Goal: Task Accomplishment & Management: Use online tool/utility

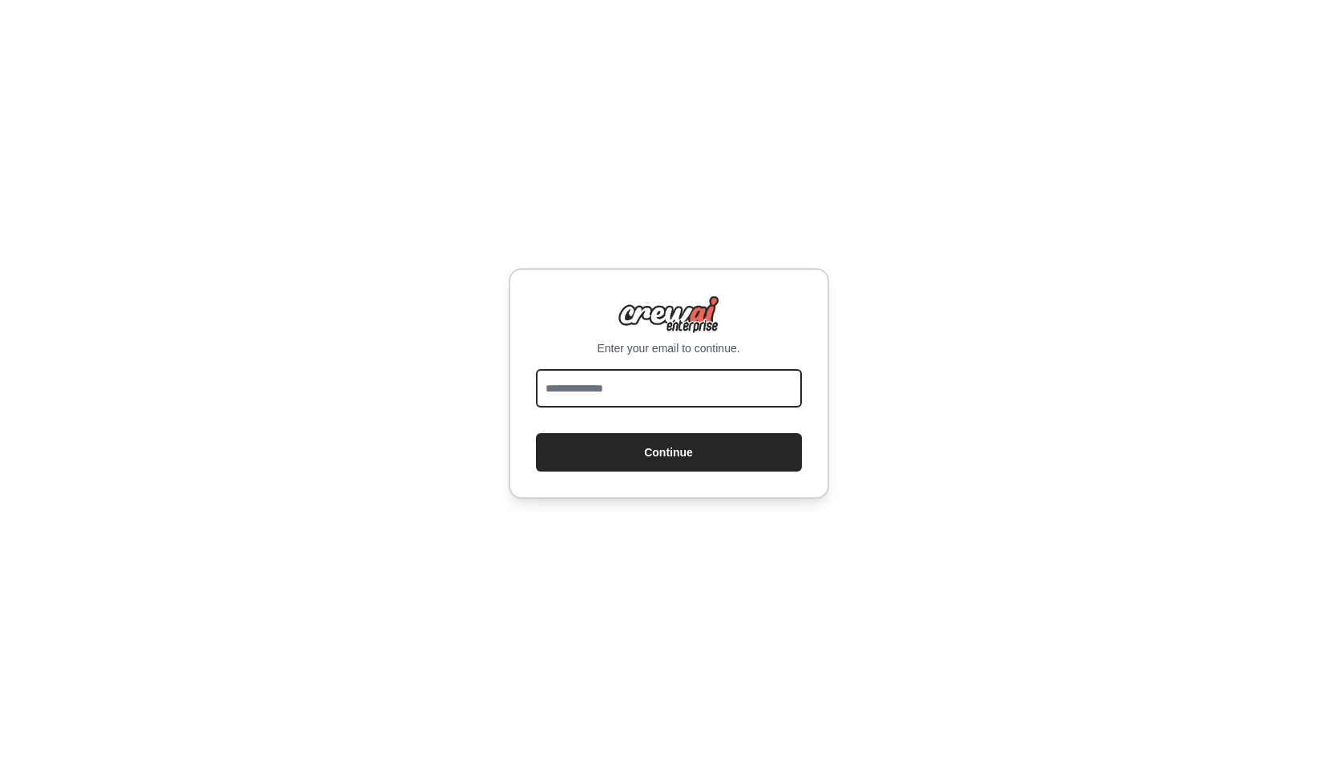
click at [635, 384] on input "email" at bounding box center [669, 388] width 266 height 38
type input "**********"
click at [536, 433] on button "Continue" at bounding box center [669, 452] width 266 height 38
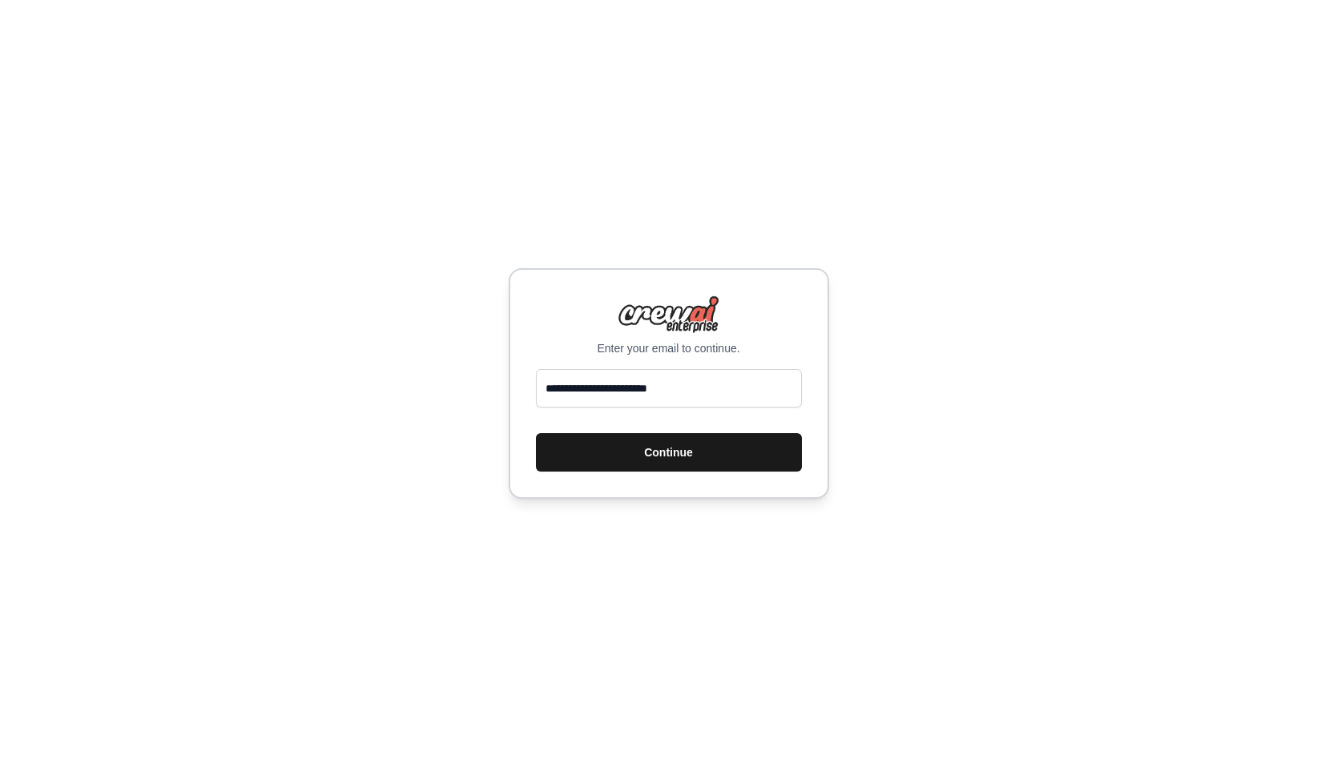
click at [691, 447] on button "Continue" at bounding box center [669, 452] width 266 height 38
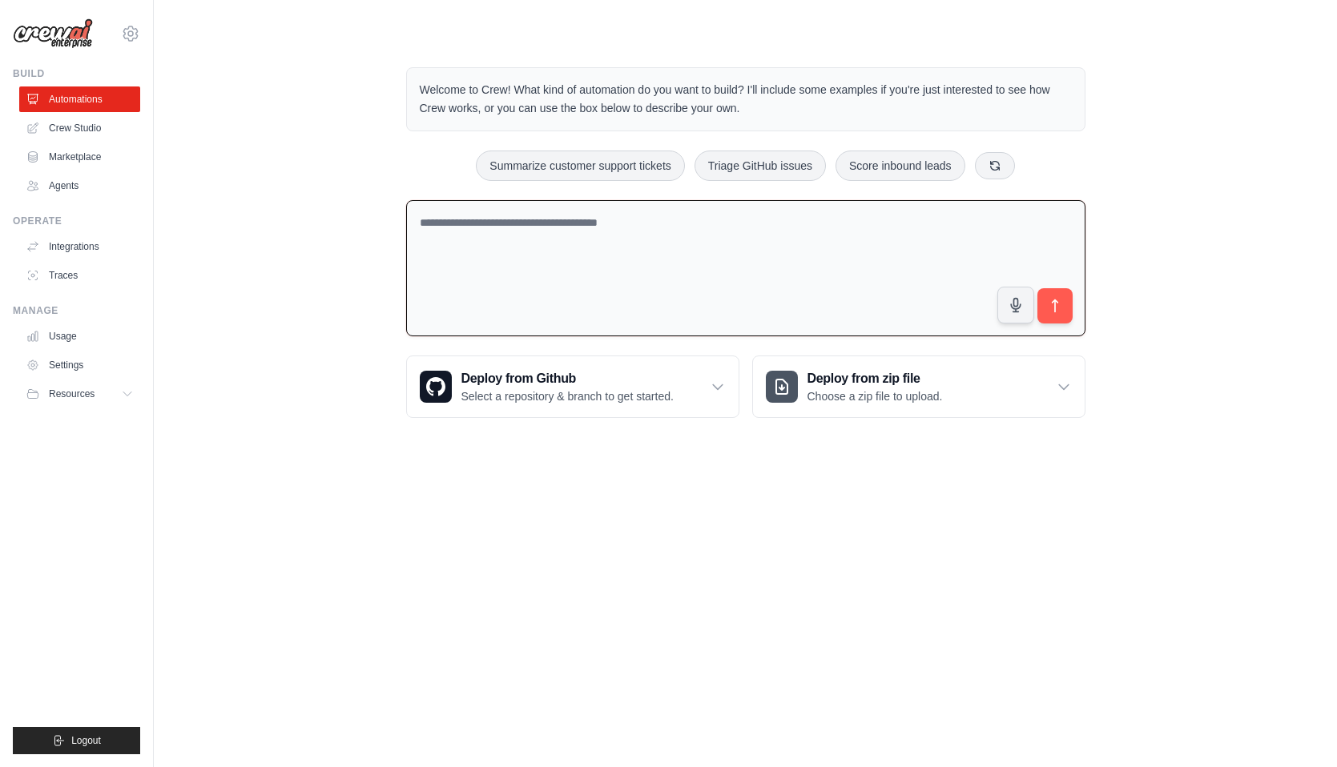
click at [743, 293] on textarea at bounding box center [745, 268] width 679 height 137
click at [657, 251] on textarea at bounding box center [745, 268] width 679 height 137
click at [566, 248] on textarea at bounding box center [745, 268] width 679 height 137
paste textarea "**********"
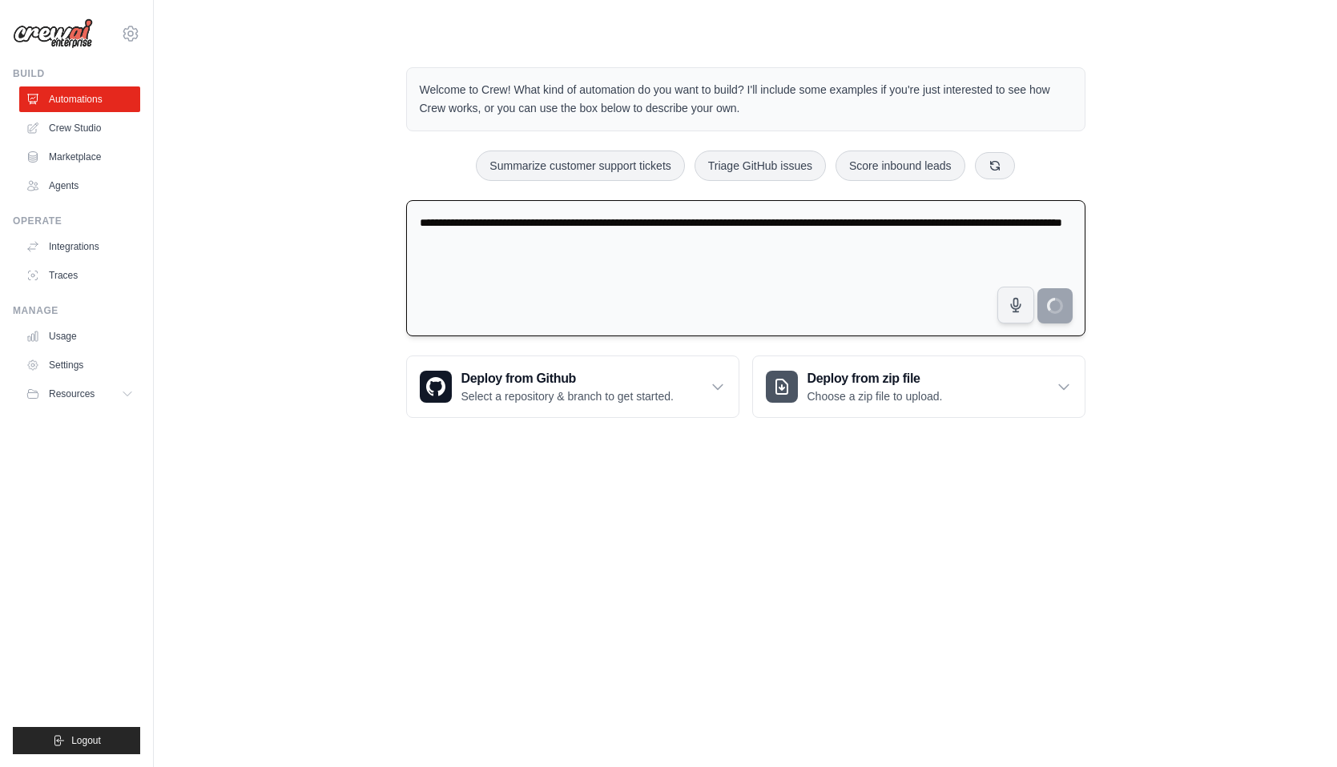
type textarea "**********"
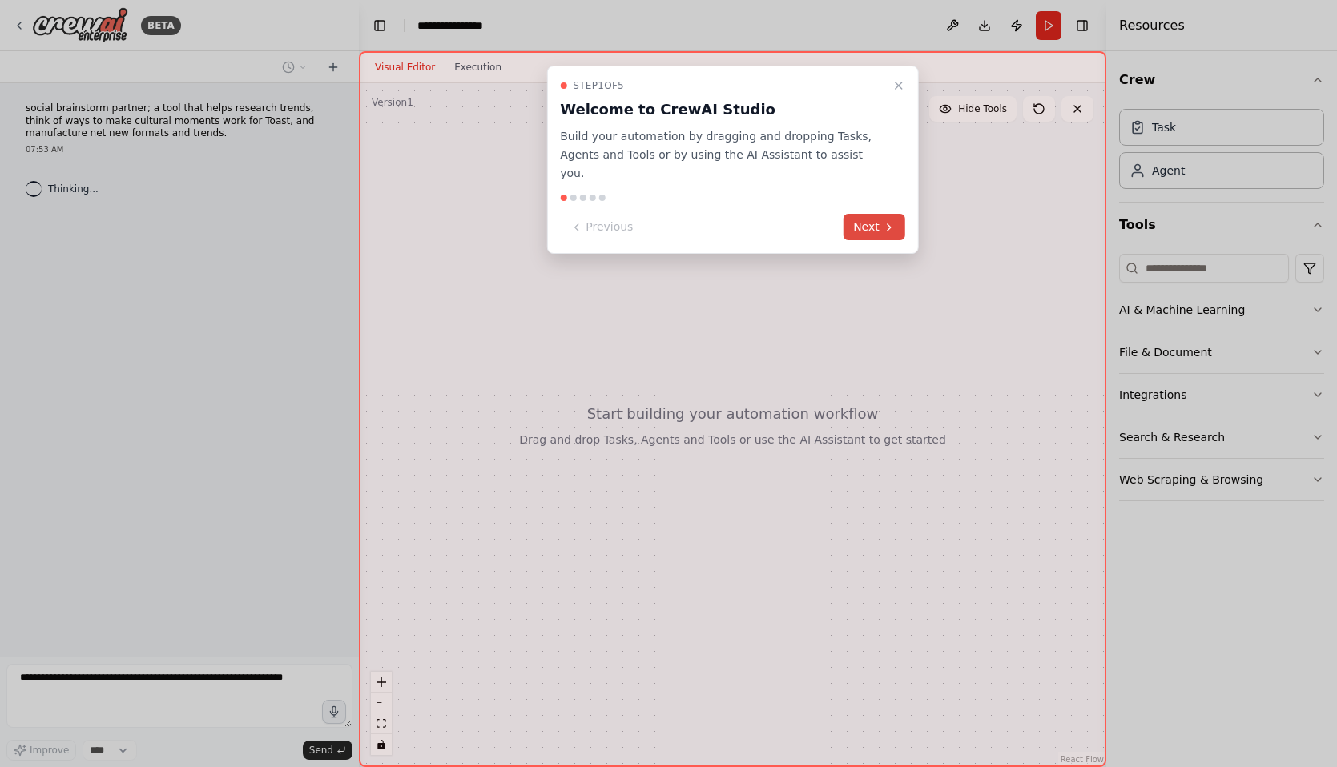
click at [866, 214] on button "Next" at bounding box center [874, 227] width 62 height 26
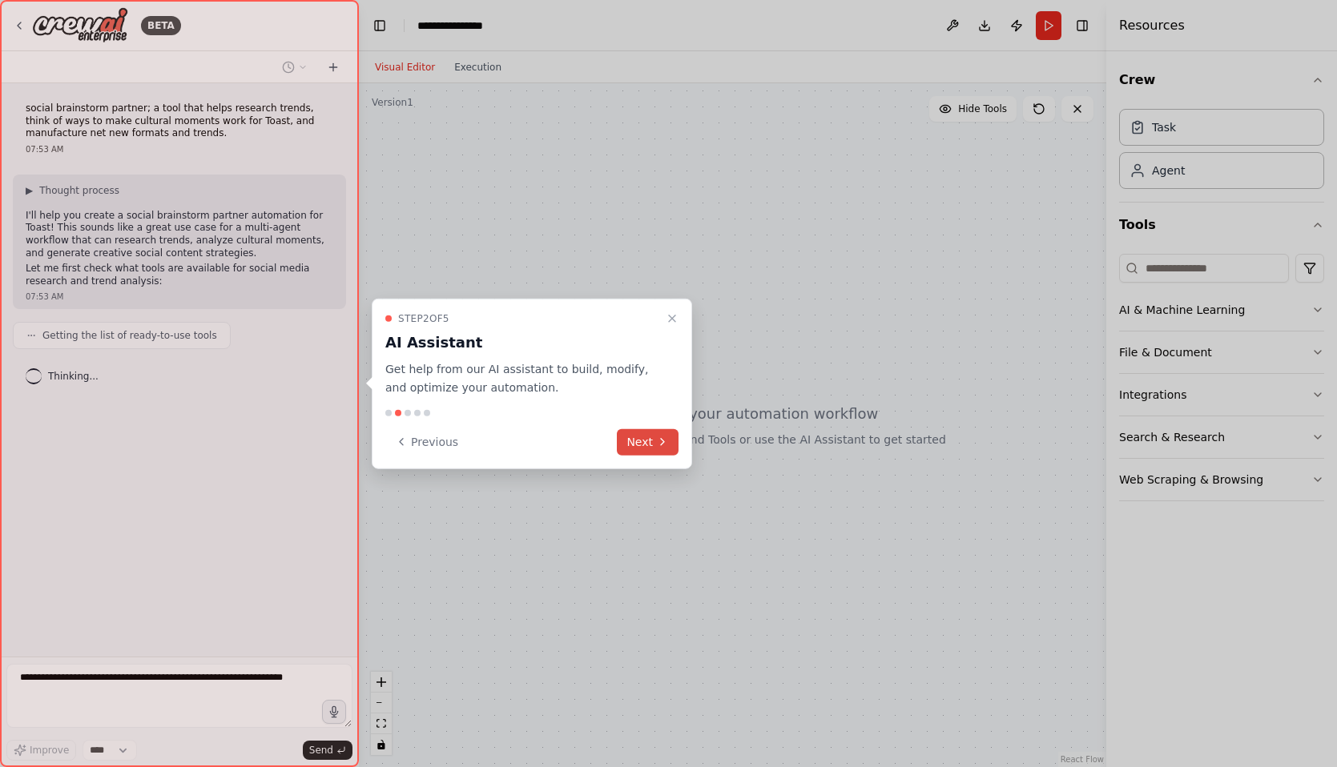
click at [642, 445] on button "Next" at bounding box center [648, 442] width 62 height 26
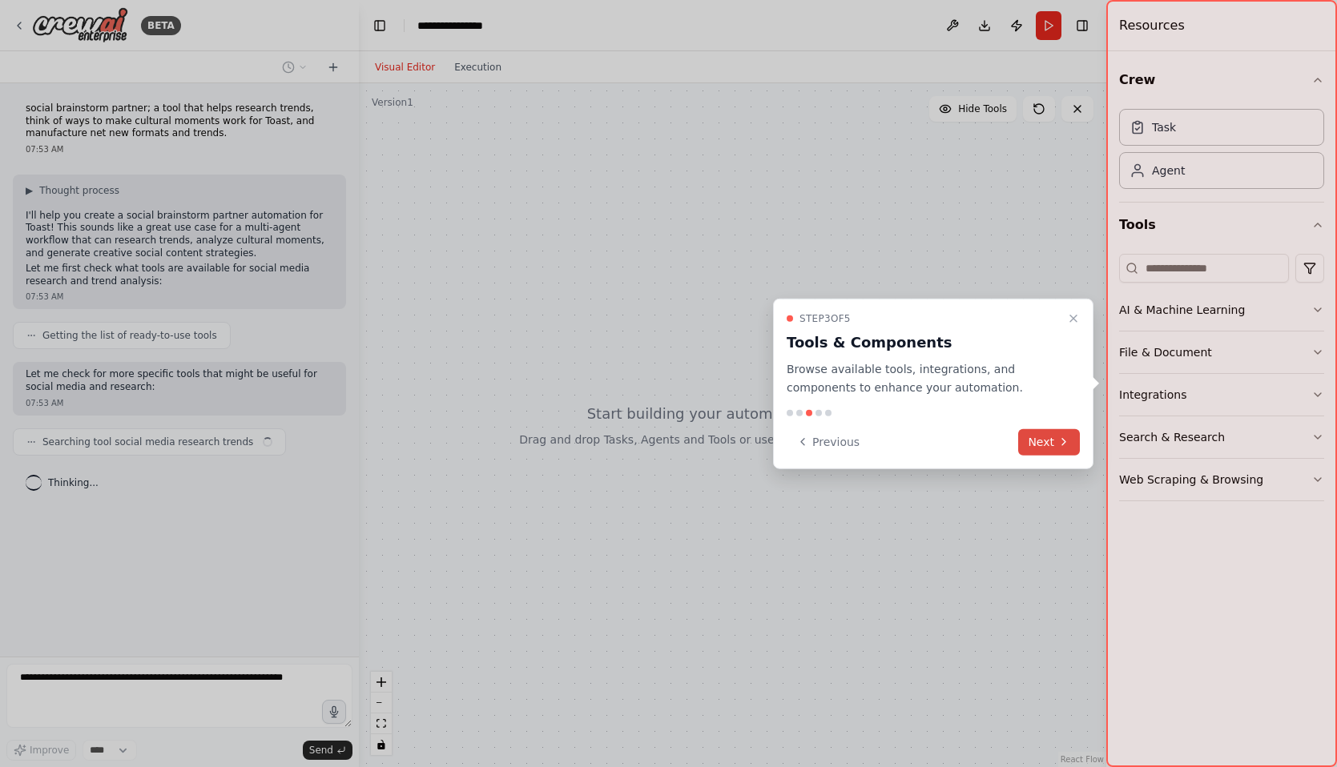
click at [1045, 446] on button "Next" at bounding box center [1049, 442] width 62 height 26
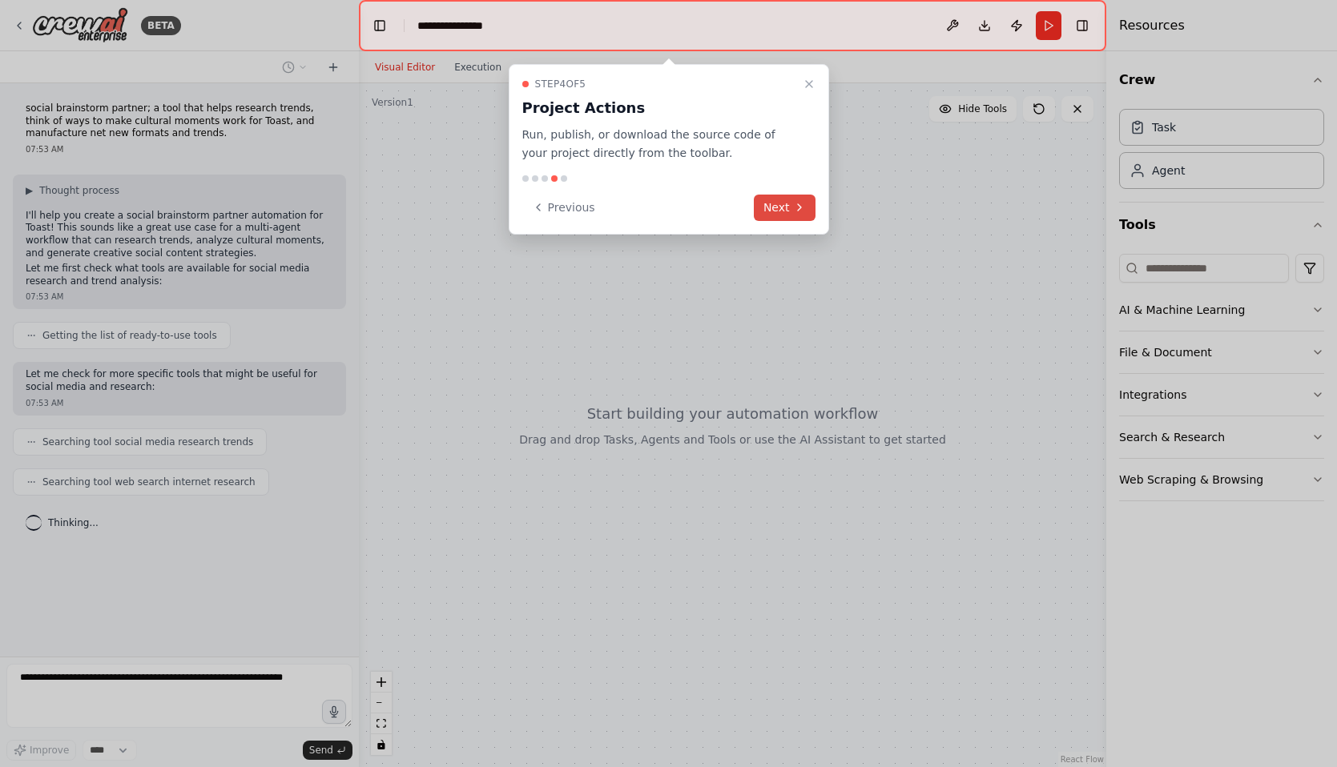
click at [783, 214] on button "Next" at bounding box center [785, 208] width 62 height 26
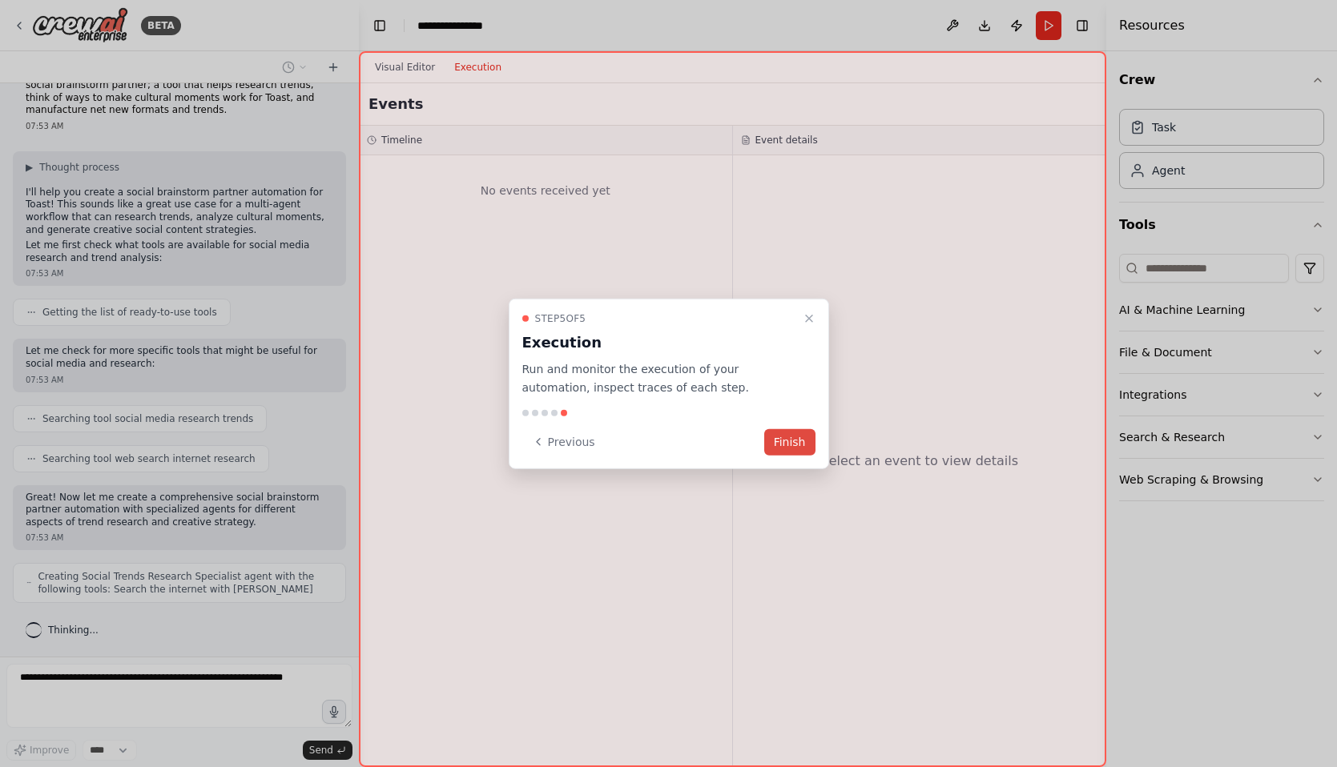
scroll to position [76, 0]
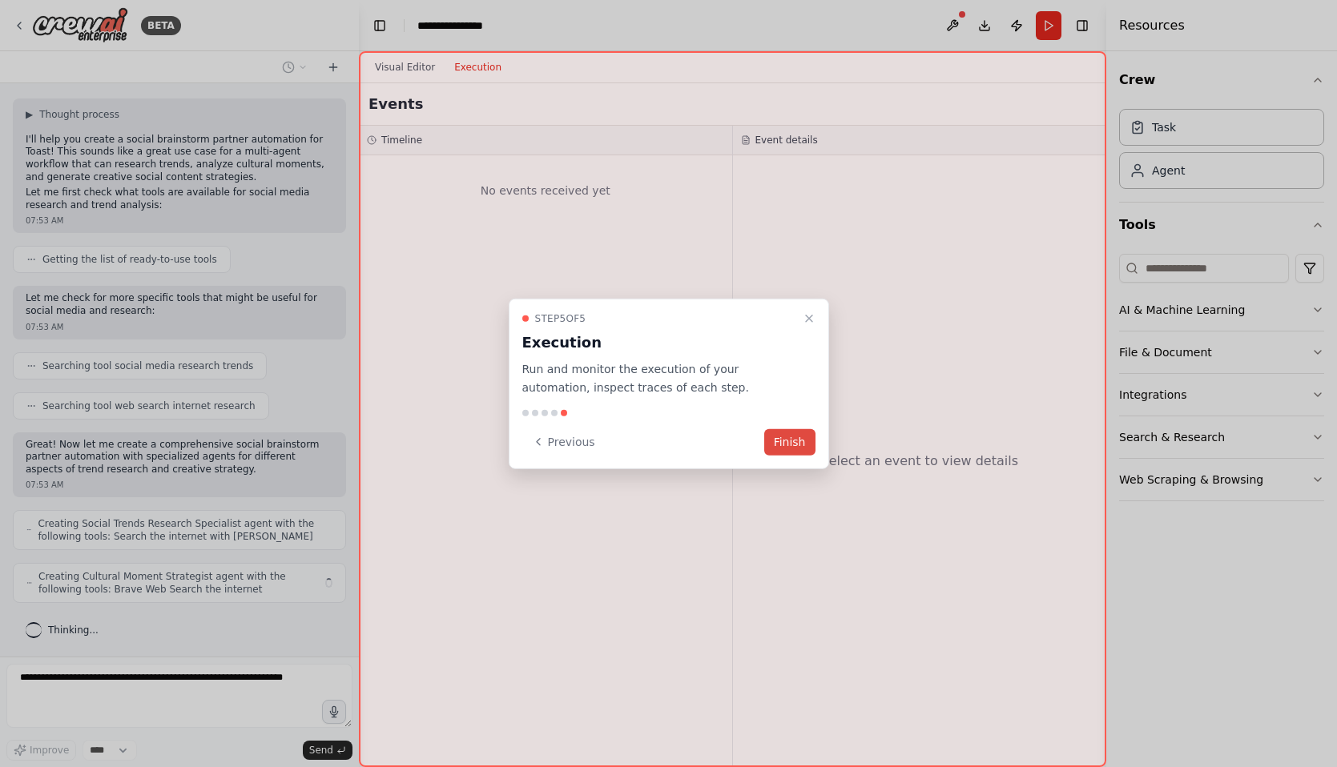
click at [783, 446] on button "Finish" at bounding box center [789, 442] width 51 height 26
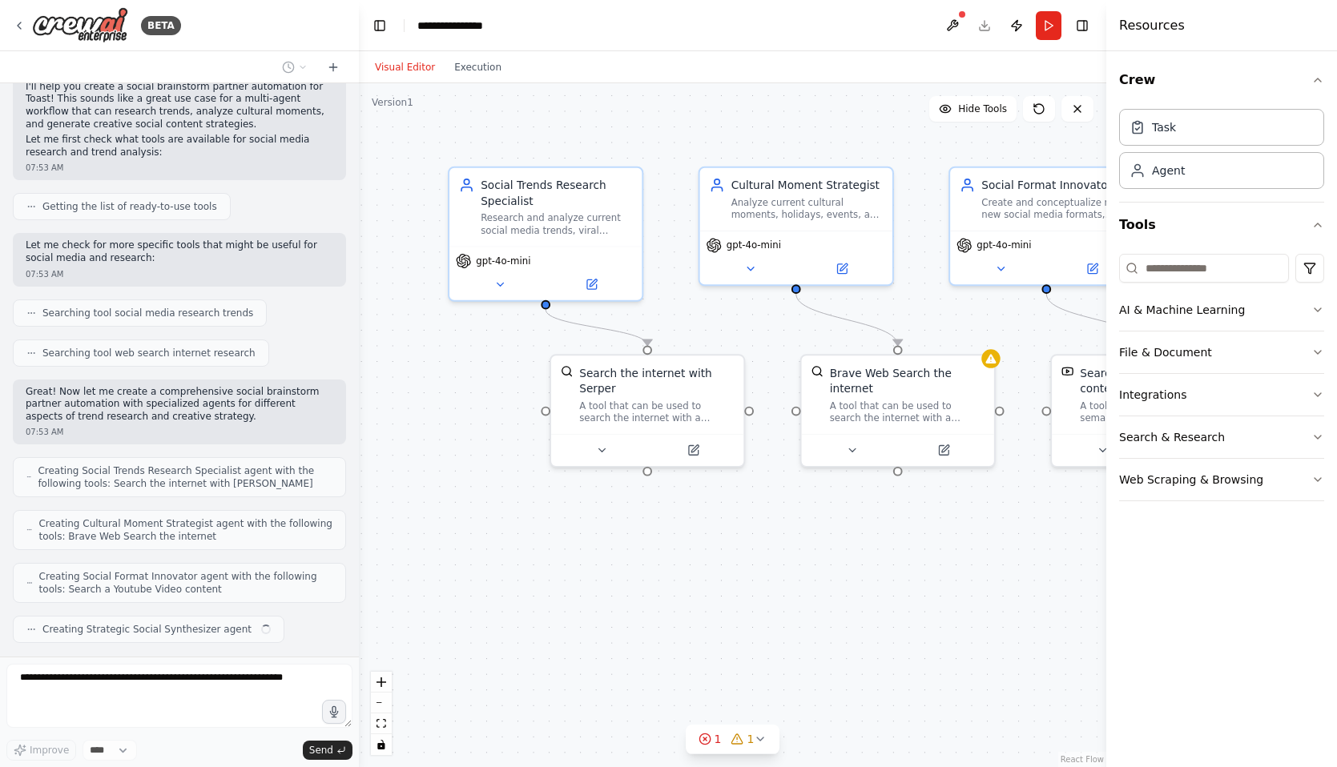
scroll to position [169, 0]
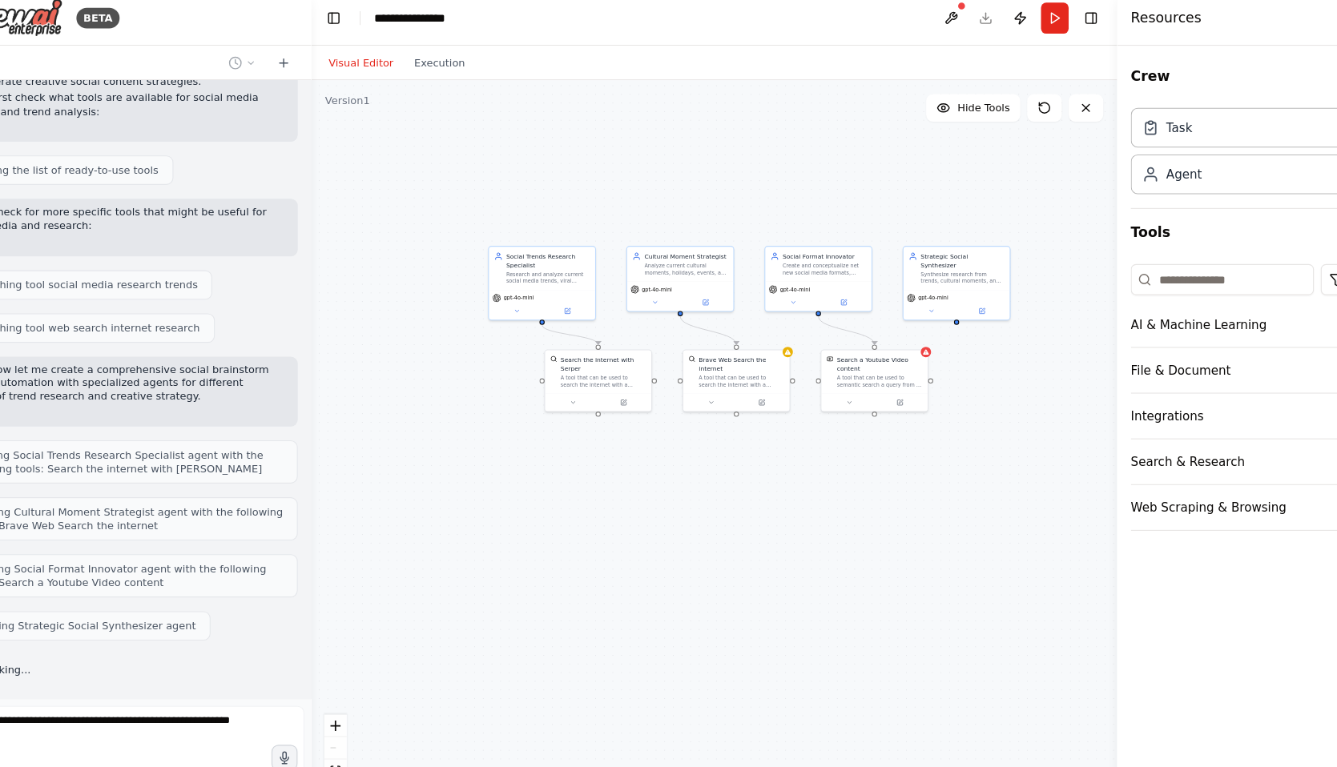
drag, startPoint x: 934, startPoint y: 405, endPoint x: 748, endPoint y: 448, distance: 190.6
click at [748, 448] on div ".deletable-edge-delete-btn { width: 20px; height: 20px; border: 0px solid #ffff…" at bounding box center [732, 425] width 747 height 684
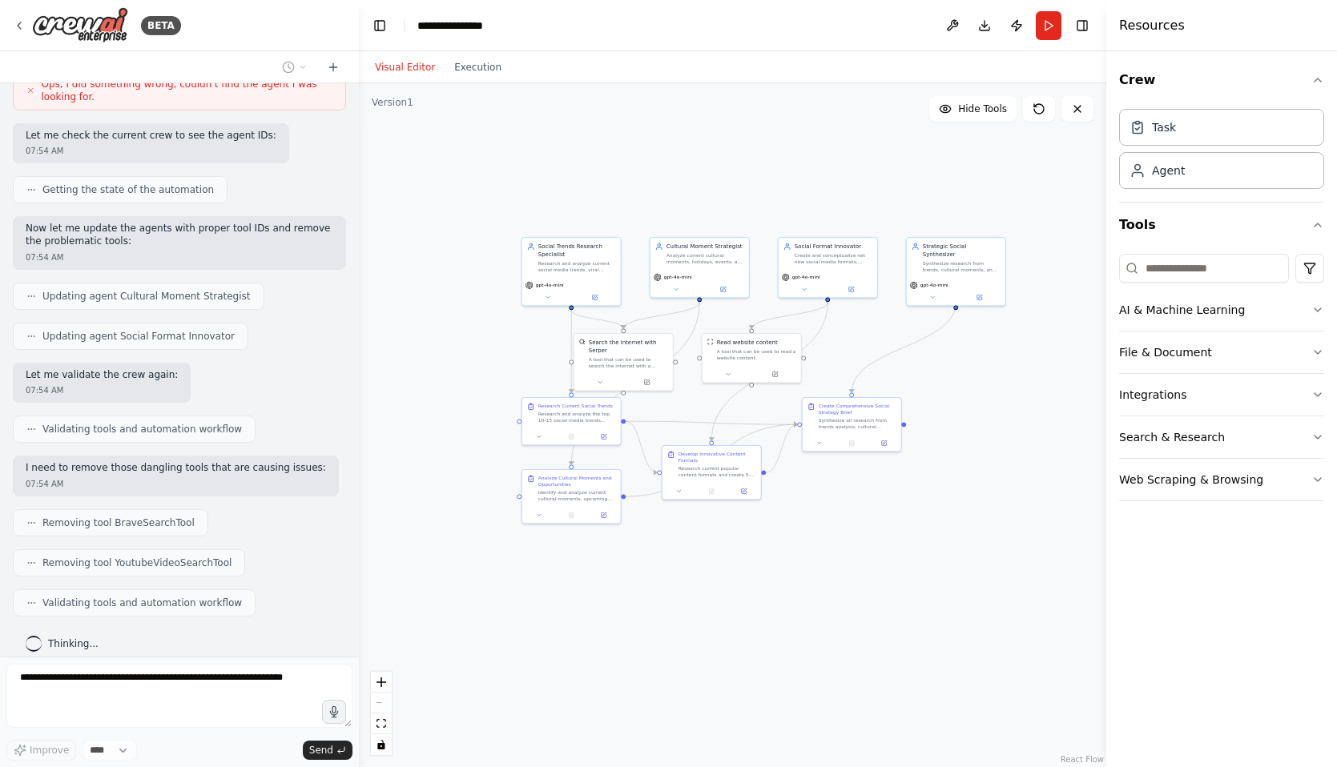
scroll to position [1113, 0]
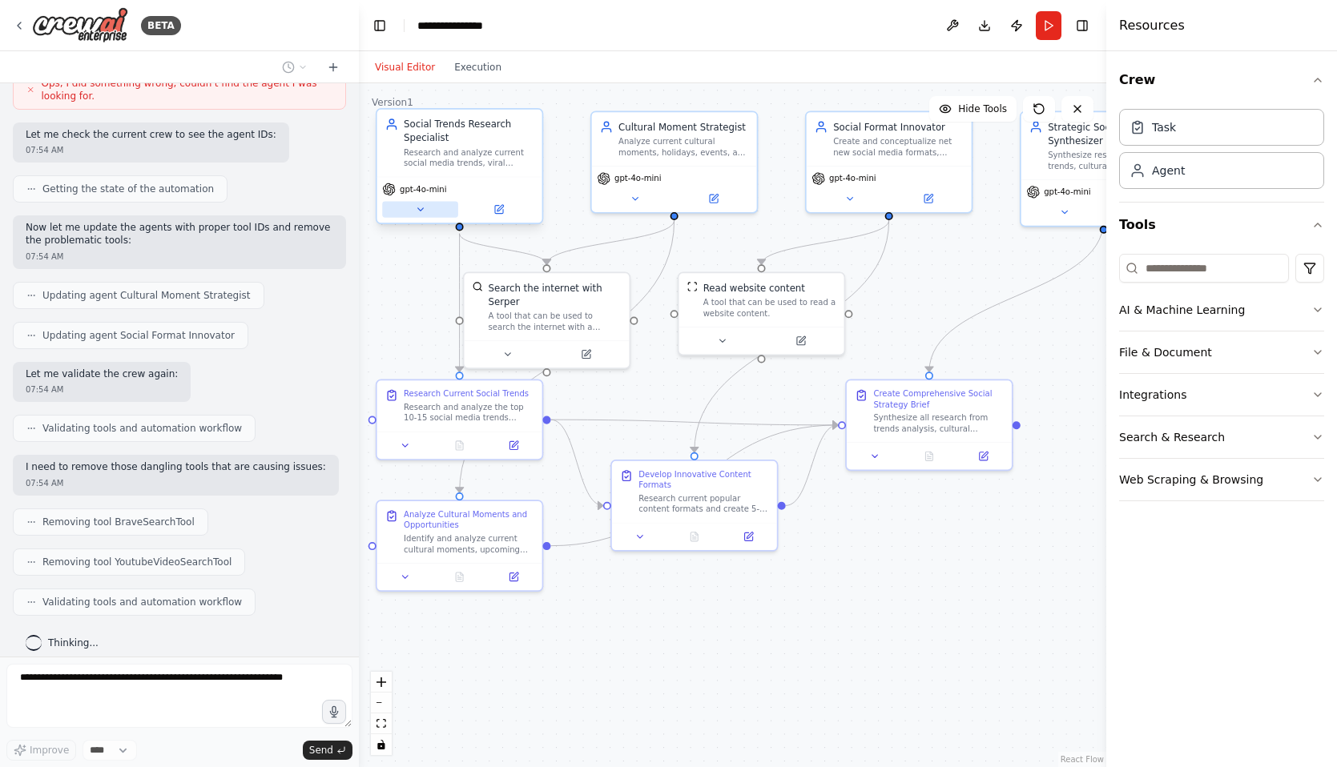
click at [418, 208] on icon at bounding box center [420, 209] width 6 height 2
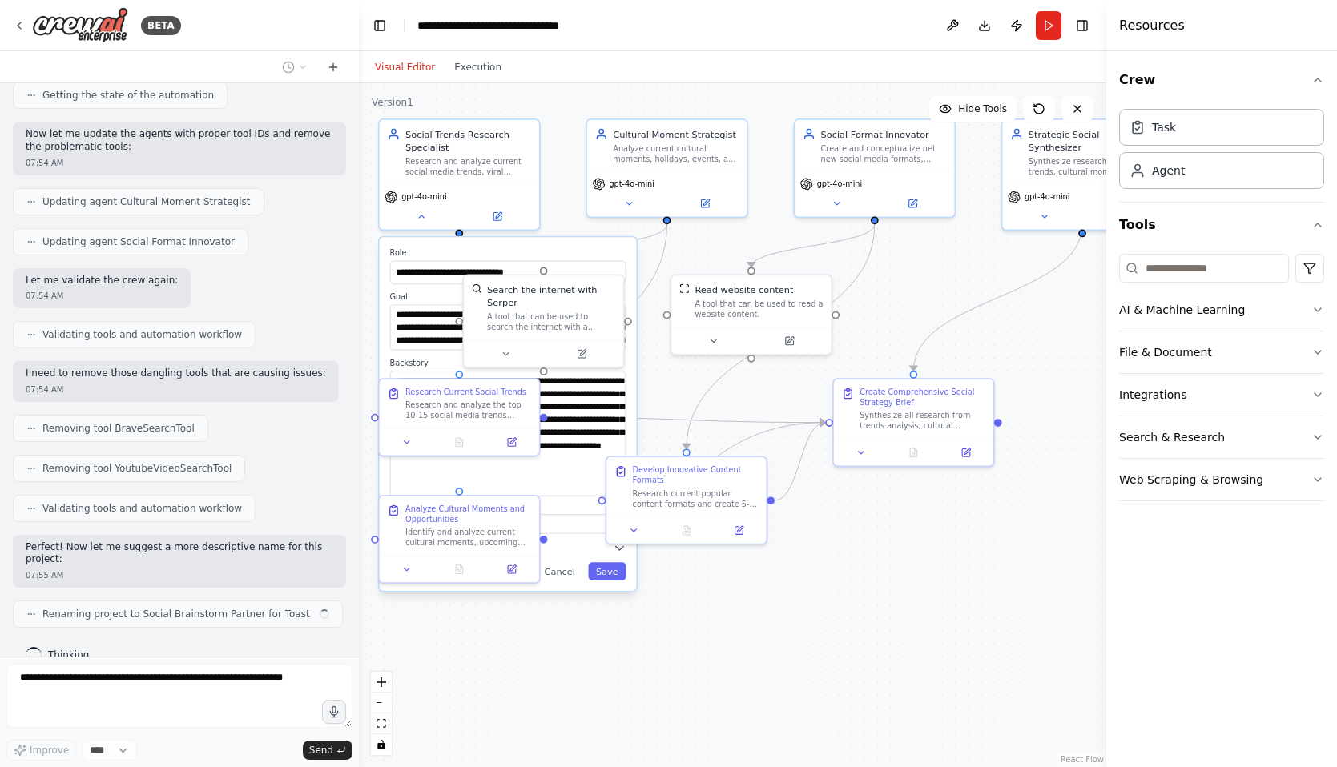
scroll to position [1219, 0]
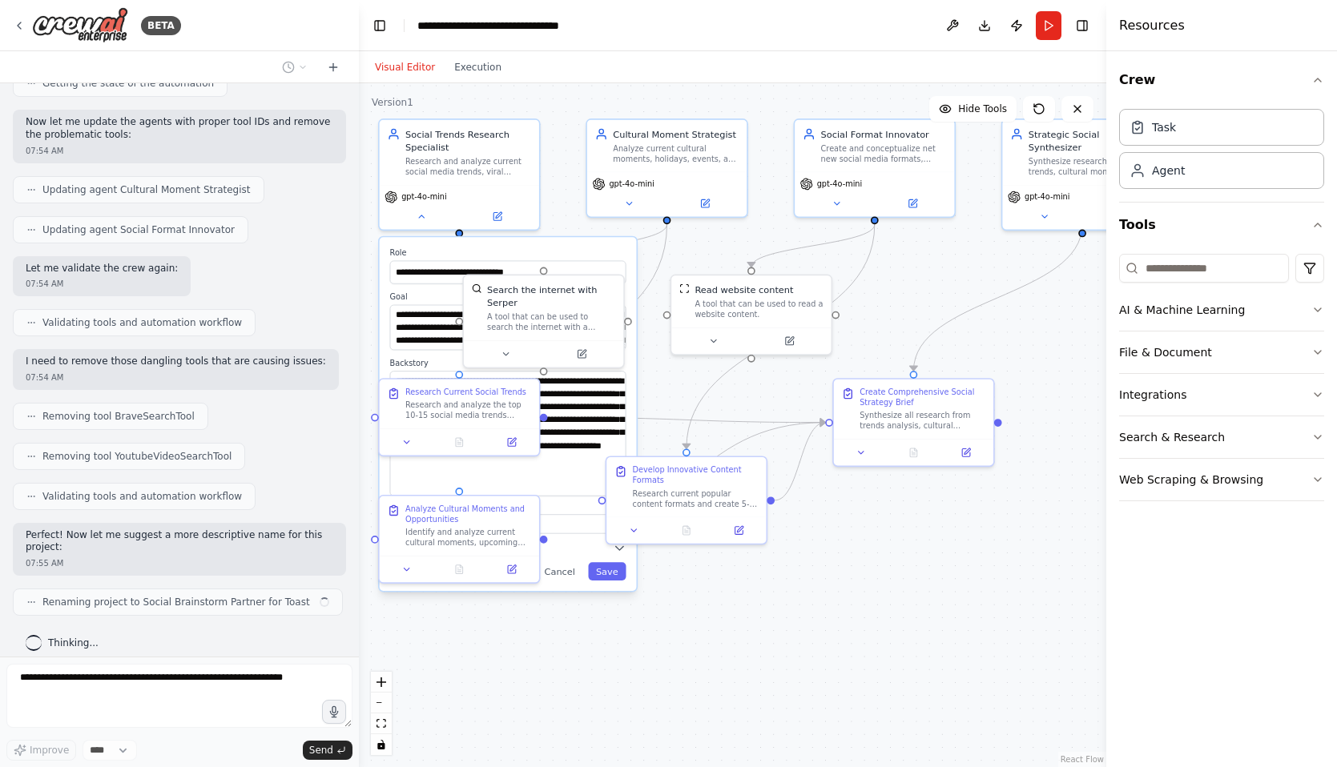
drag, startPoint x: 622, startPoint y: 411, endPoint x: 625, endPoint y: 491, distance: 80.1
click at [625, 491] on div "**********" at bounding box center [616, 331] width 606 height 554
click at [761, 620] on div ".deletable-edge-delete-btn { width: 20px; height: 20px; border: 0px solid #ffff…" at bounding box center [732, 425] width 747 height 684
click at [477, 255] on label "Role" at bounding box center [508, 253] width 236 height 10
click at [420, 216] on icon at bounding box center [421, 214] width 10 height 10
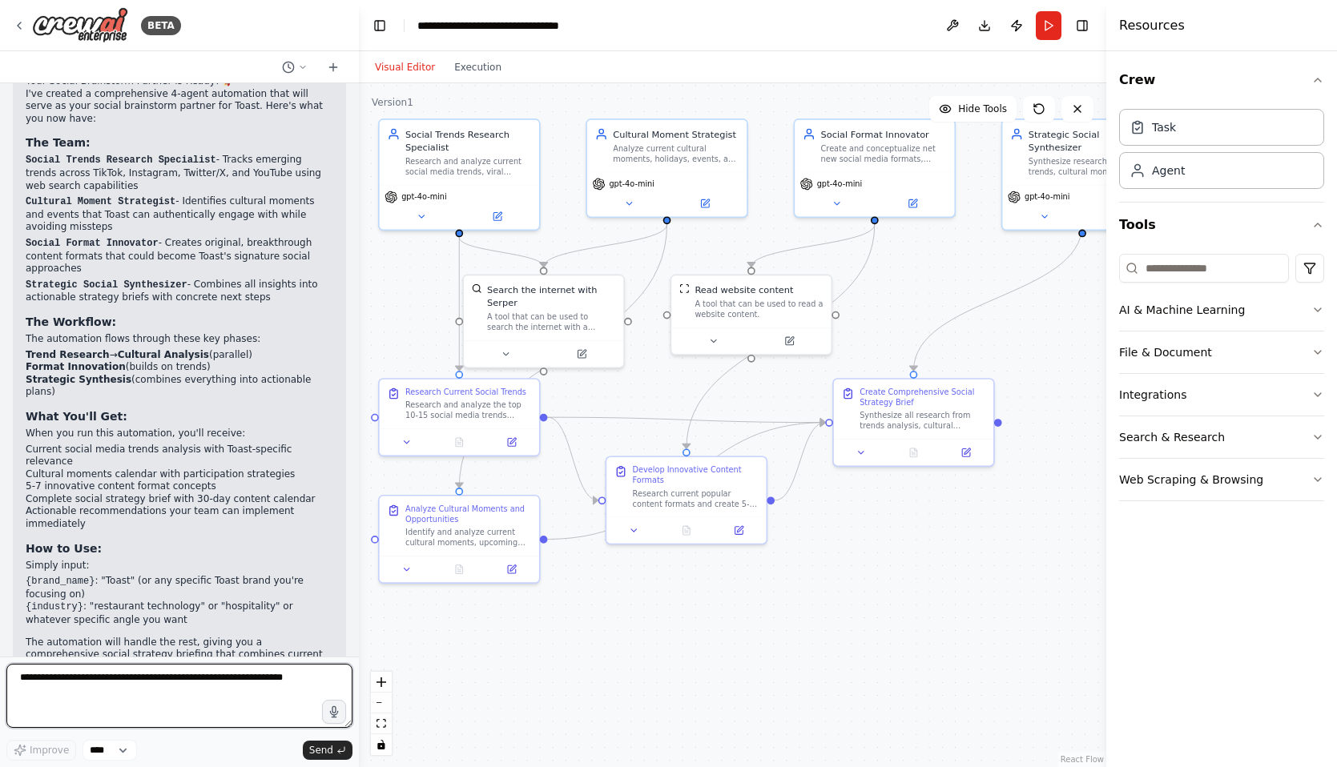
scroll to position [1793, 0]
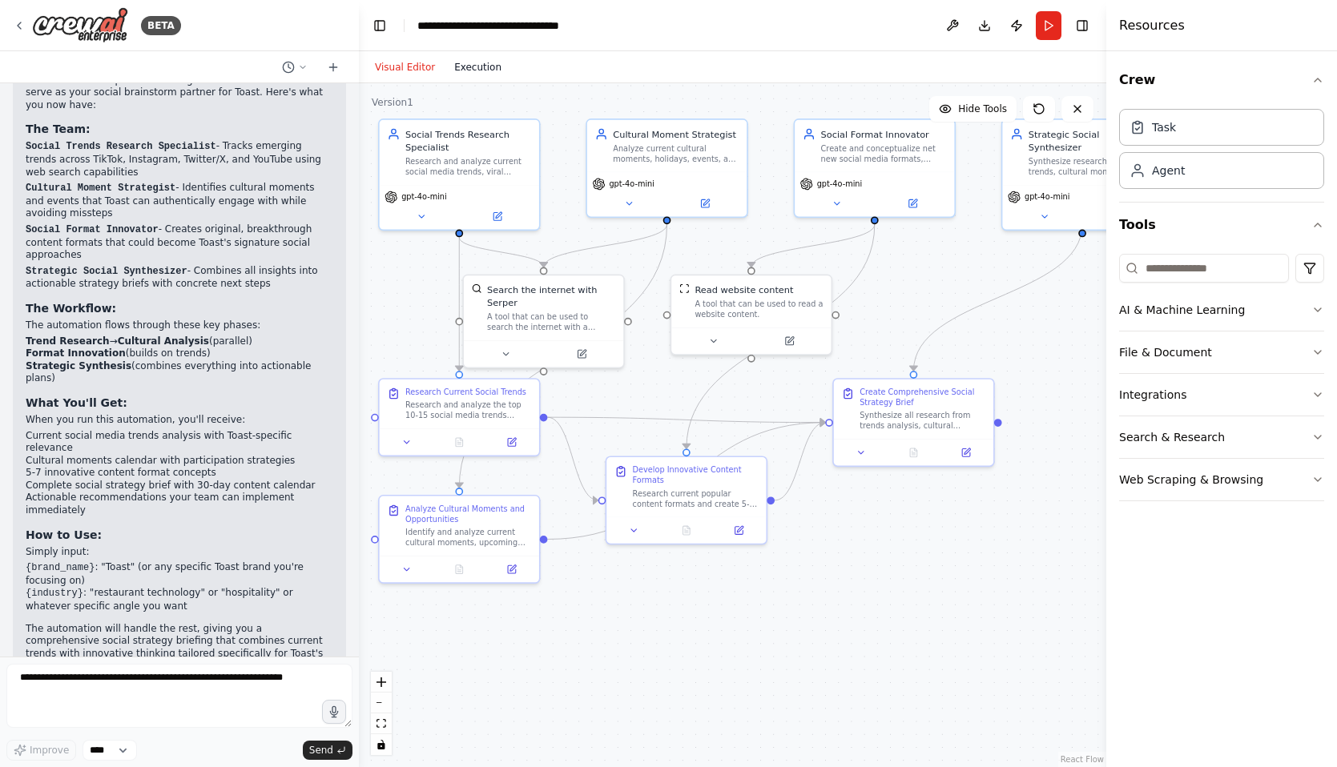
click at [468, 69] on button "Execution" at bounding box center [478, 67] width 66 height 19
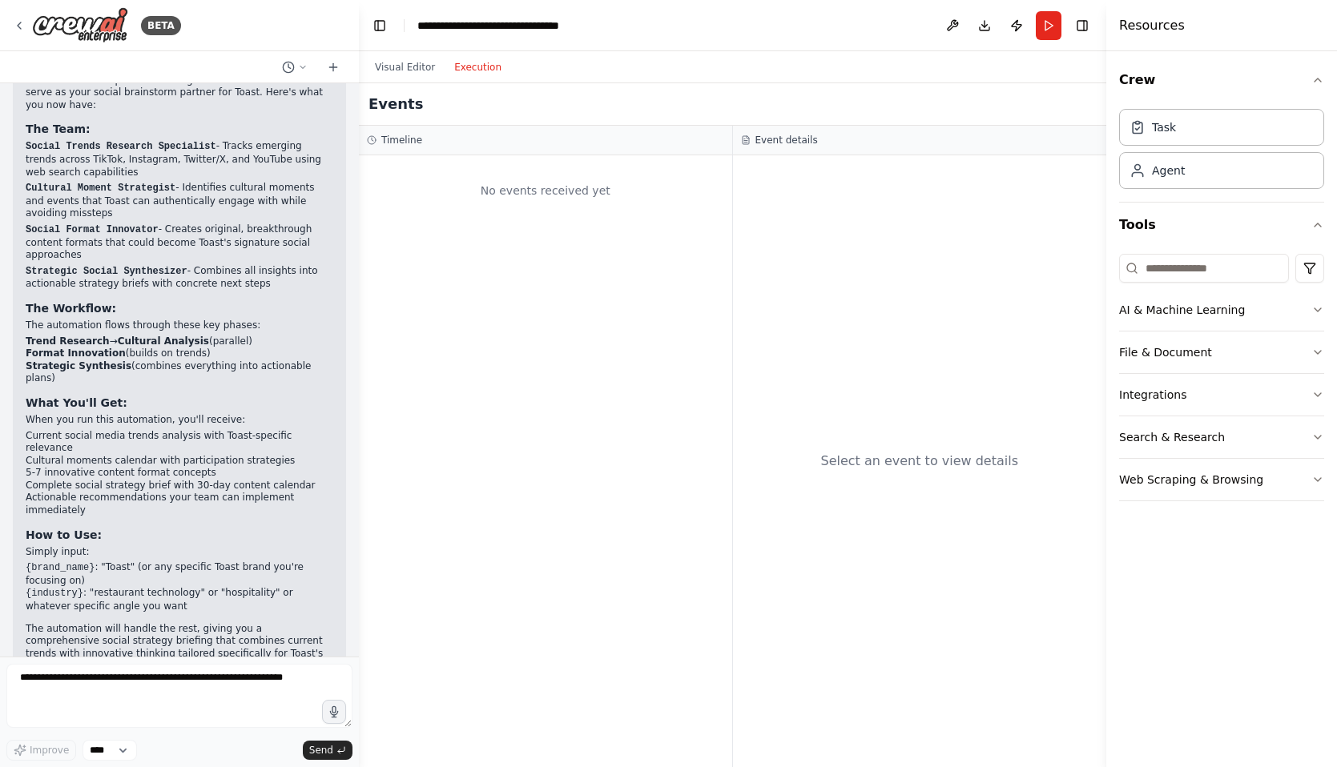
click at [480, 74] on button "Execution" at bounding box center [478, 67] width 66 height 19
click at [401, 73] on button "Visual Editor" at bounding box center [404, 67] width 79 height 19
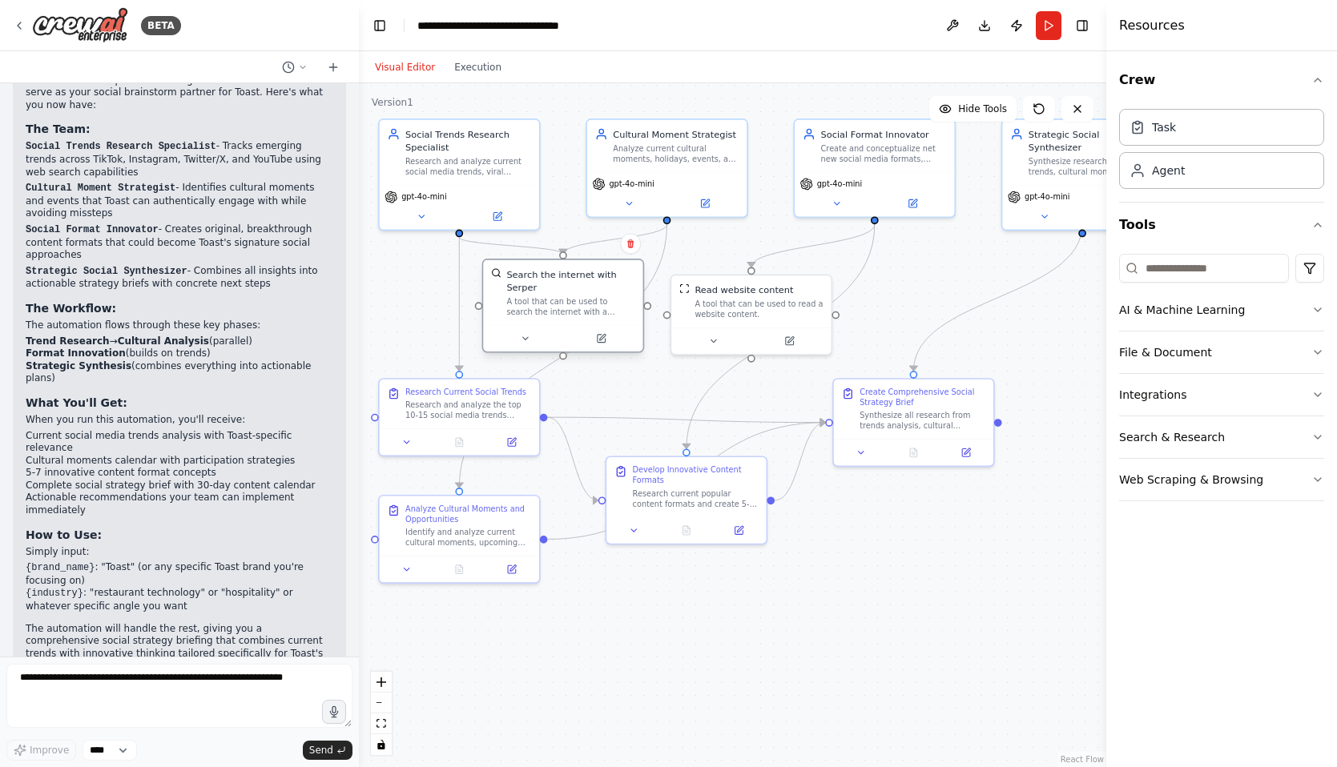
drag, startPoint x: 537, startPoint y: 313, endPoint x: 550, endPoint y: 301, distance: 18.2
click at [550, 301] on div "A tool that can be used to search the internet with a search_query. Supports di…" at bounding box center [570, 306] width 128 height 21
click at [629, 203] on icon at bounding box center [629, 200] width 10 height 10
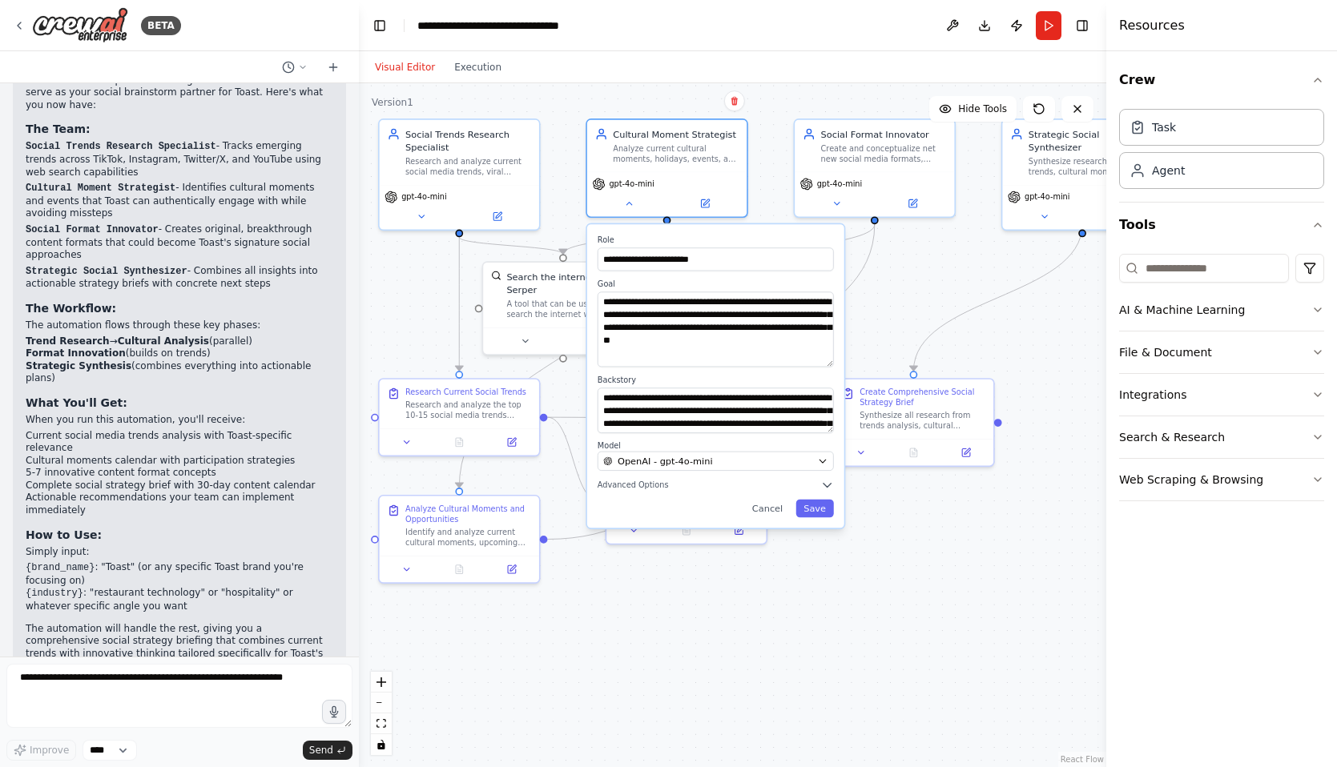
drag, startPoint x: 831, startPoint y: 335, endPoint x: 831, endPoint y: 365, distance: 30.4
click at [831, 365] on textarea "**********" at bounding box center [716, 329] width 236 height 75
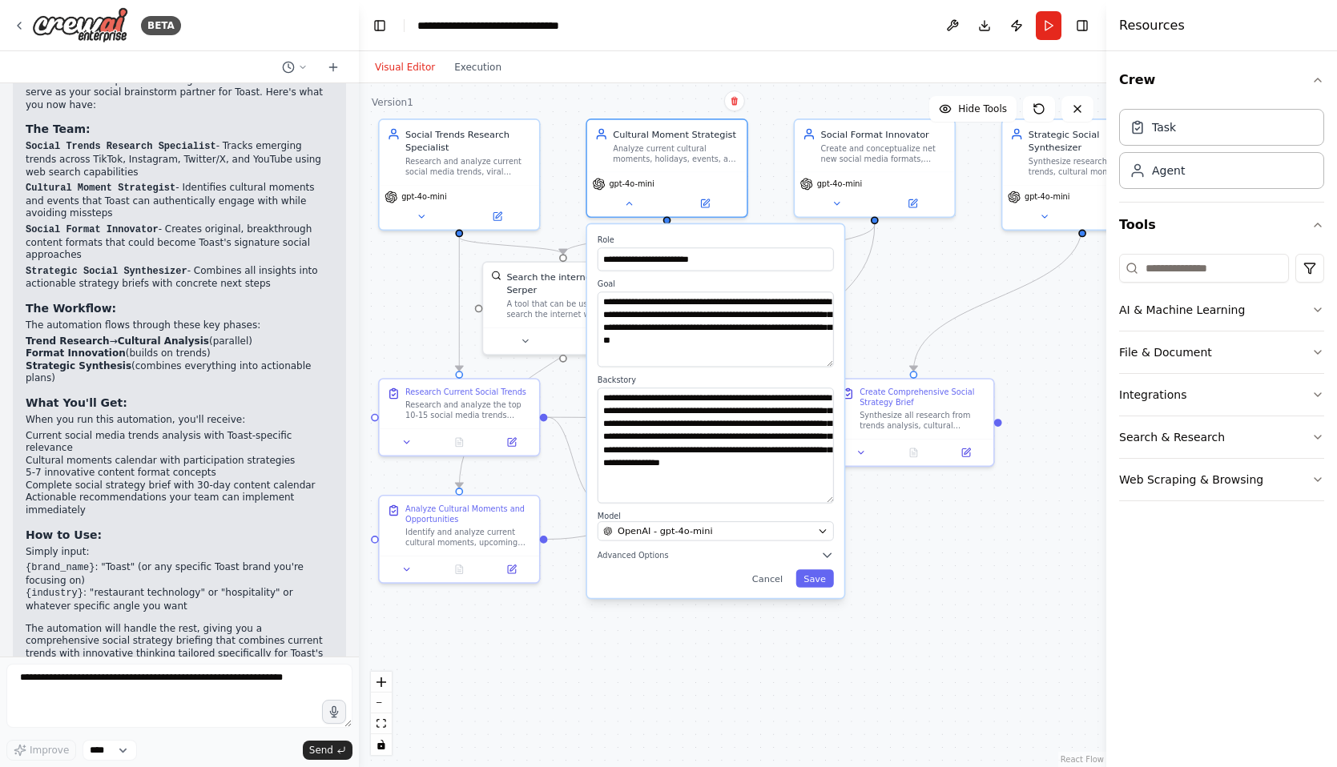
drag, startPoint x: 829, startPoint y: 432, endPoint x: 831, endPoint y: 502, distance: 70.5
click at [831, 502] on div "**********" at bounding box center [716, 445] width 236 height 115
click at [813, 581] on button "Save" at bounding box center [814, 579] width 38 height 18
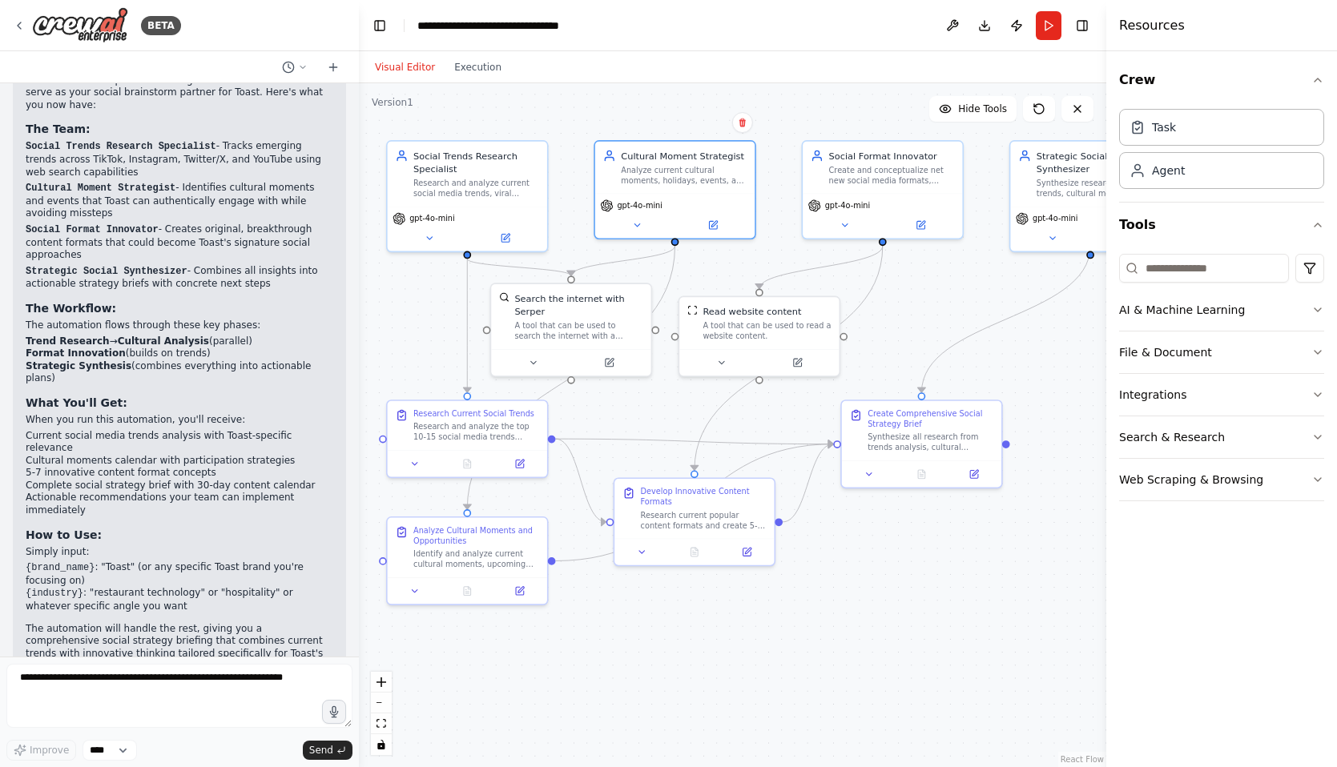
drag, startPoint x: 916, startPoint y: 275, endPoint x: 924, endPoint y: 296, distance: 23.1
click at [924, 296] on div ".deletable-edge-delete-btn { width: 20px; height: 20px; border: 0px solid #ffff…" at bounding box center [732, 425] width 747 height 684
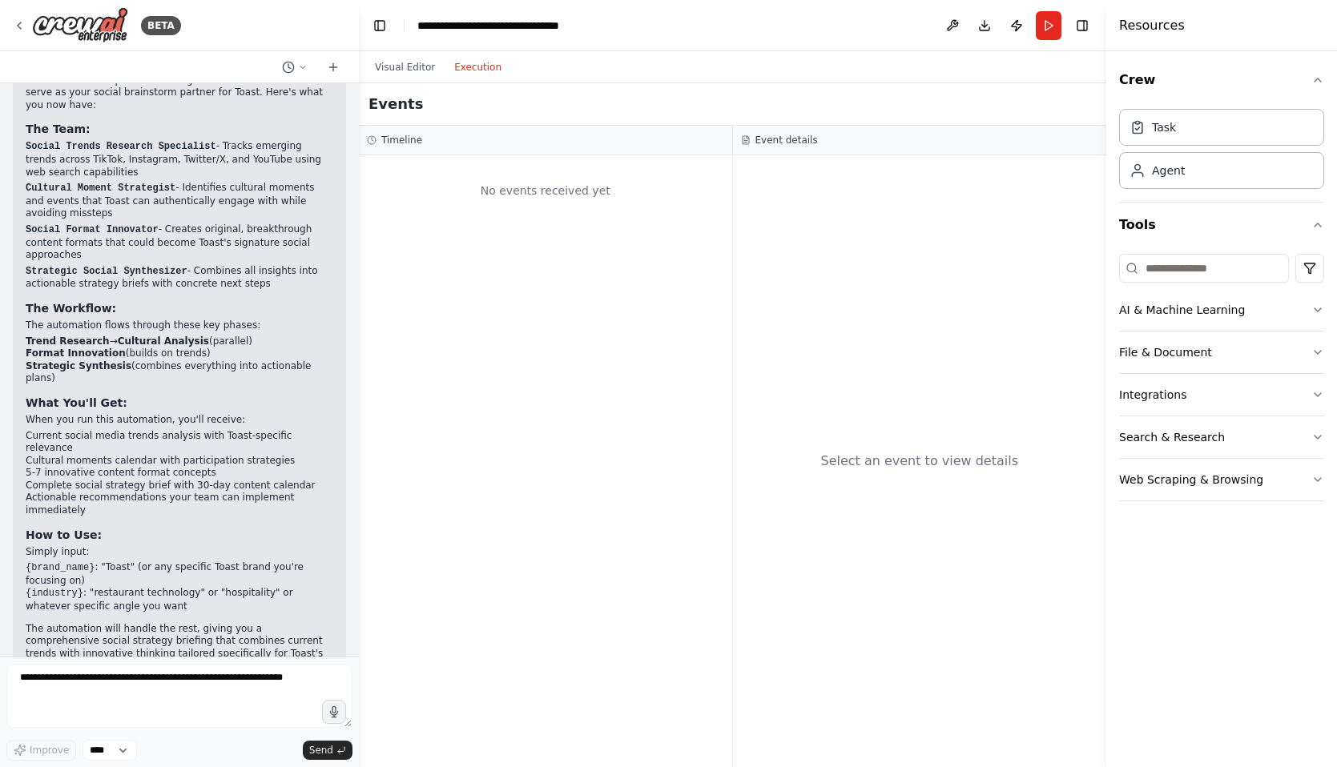
click at [470, 67] on button "Execution" at bounding box center [478, 67] width 66 height 19
click at [457, 205] on div "No events received yet" at bounding box center [545, 190] width 357 height 54
click at [570, 299] on div "No events received yet" at bounding box center [545, 461] width 373 height 612
click at [120, 687] on textarea at bounding box center [179, 696] width 346 height 64
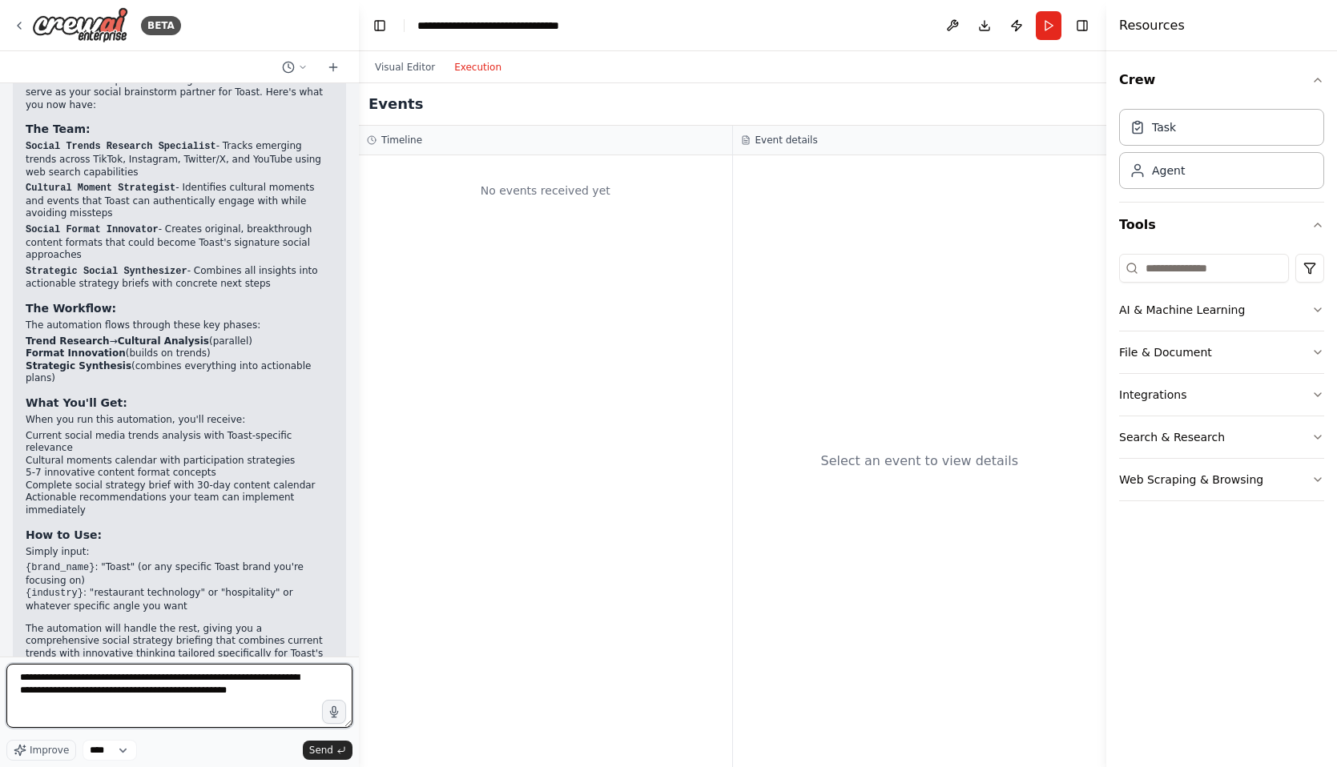
type textarea "**********"
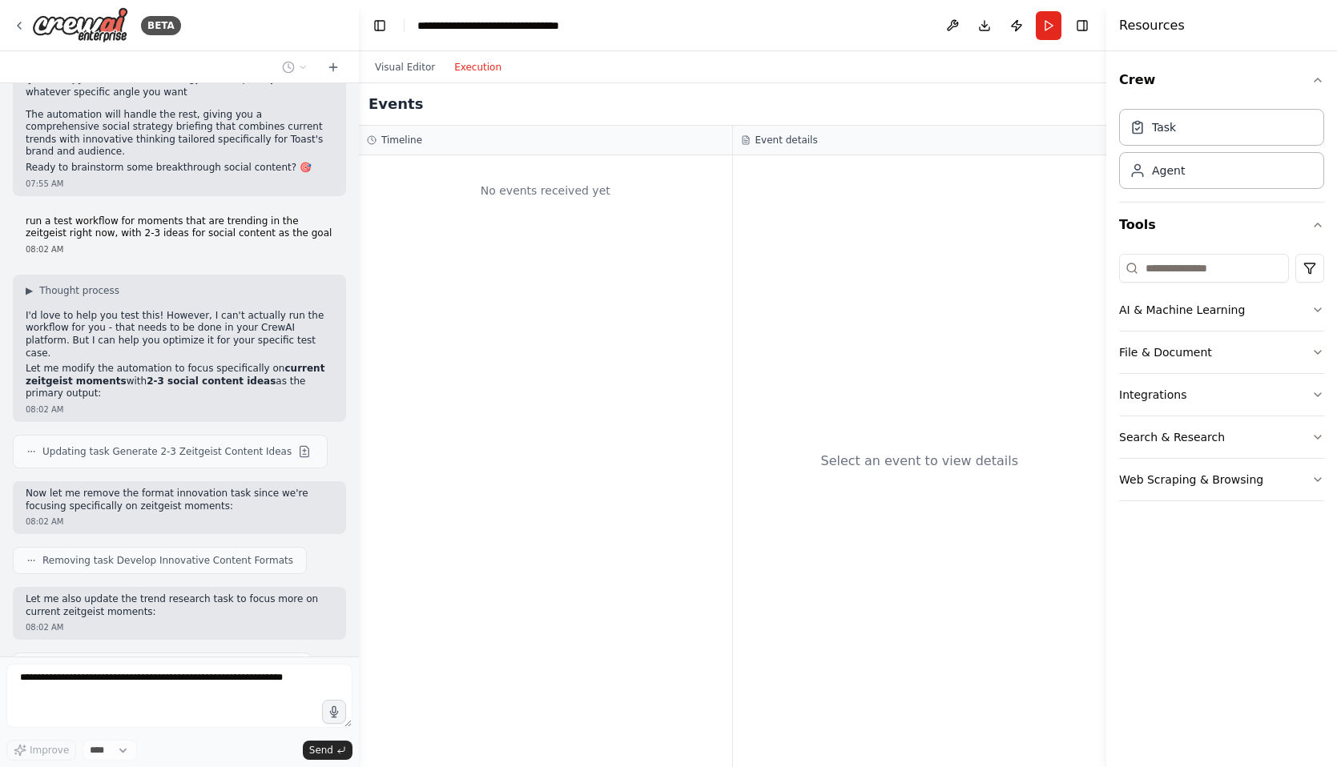
scroll to position [2353, 0]
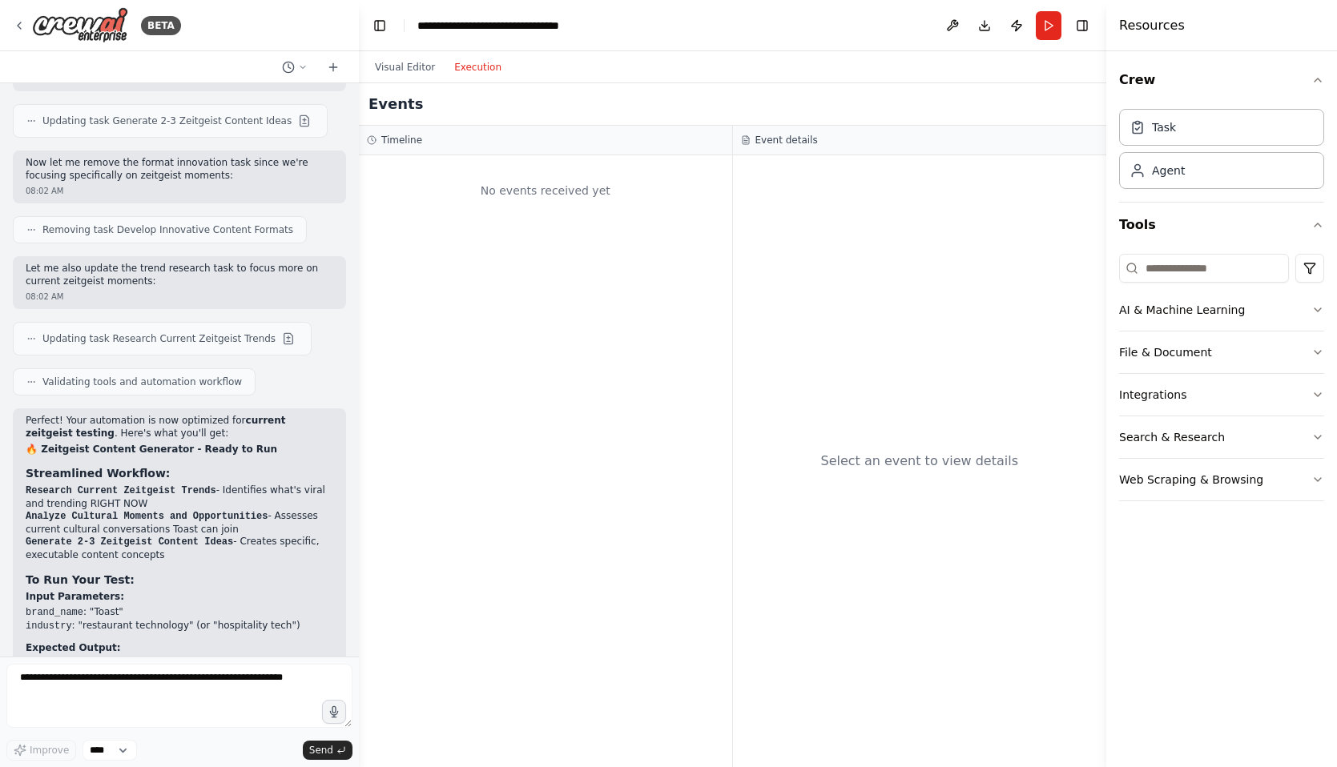
click at [399, 78] on div "Visual Editor Execution" at bounding box center [438, 67] width 146 height 32
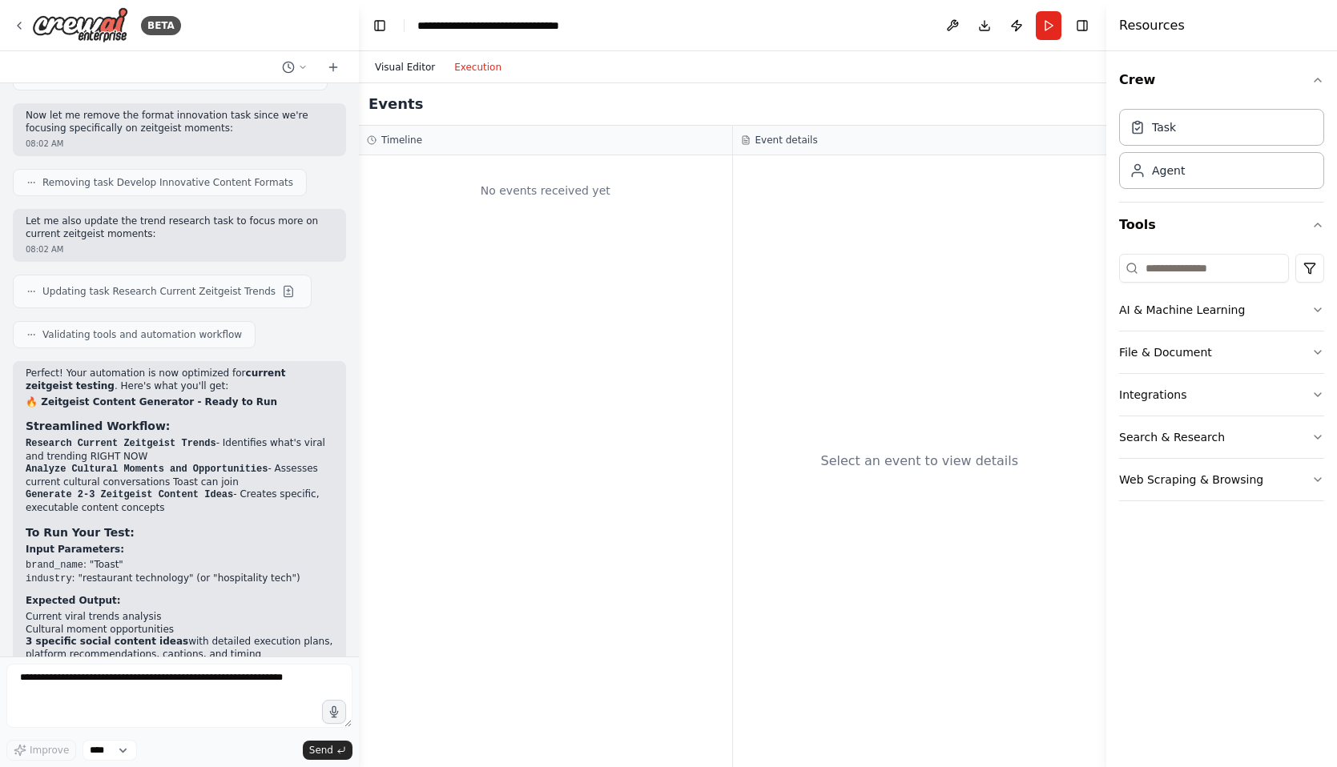
click at [402, 69] on button "Visual Editor" at bounding box center [404, 67] width 79 height 19
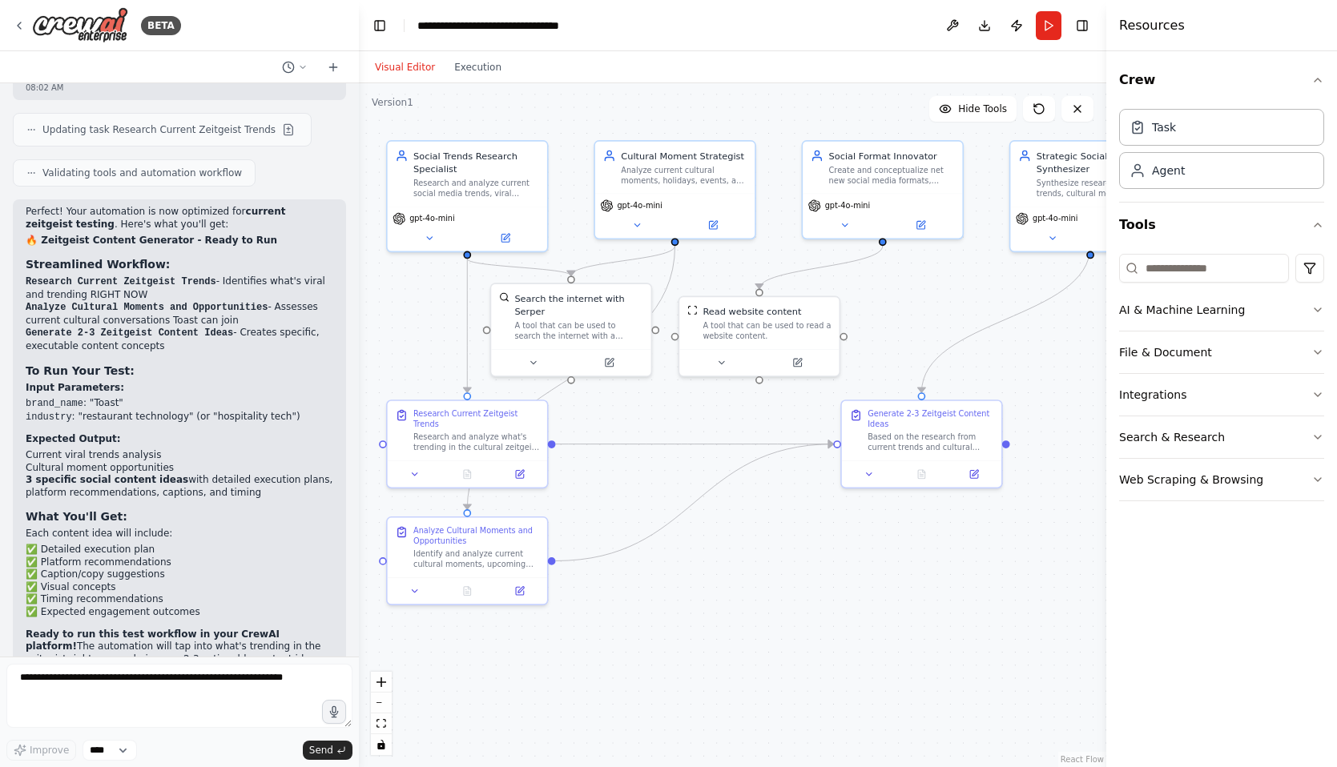
scroll to position [2851, 0]
